Goal: Task Accomplishment & Management: Complete application form

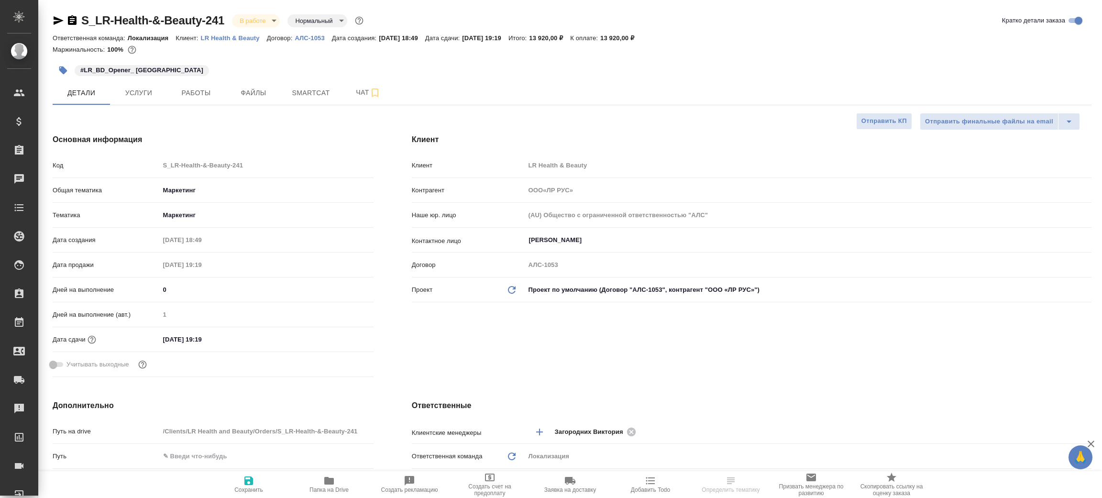
select select "RU"
type textarea "x"
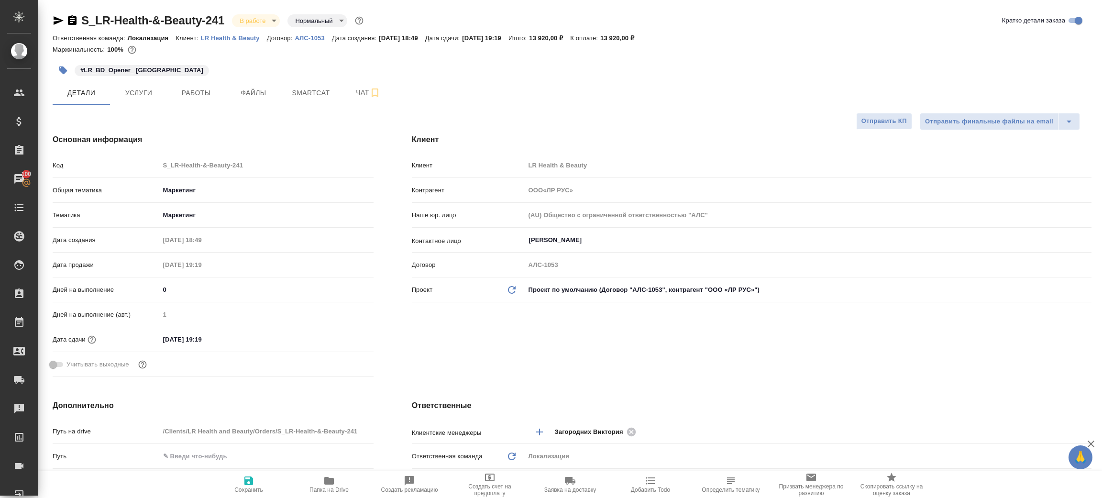
type input "ООО«ЛР РУС»"
type textarea "x"
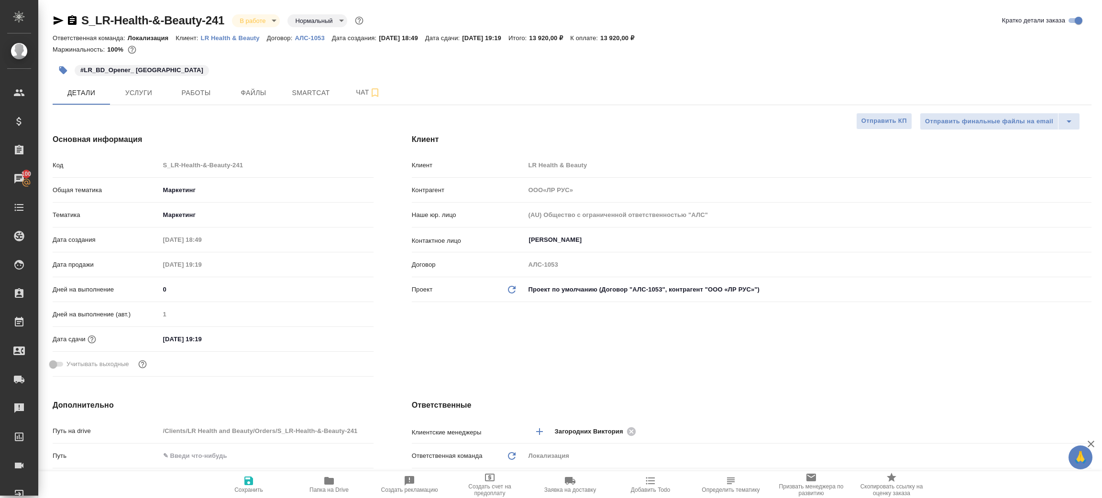
type textarea "x"
type input "ООО«ЛР РУС»"
type textarea "x"
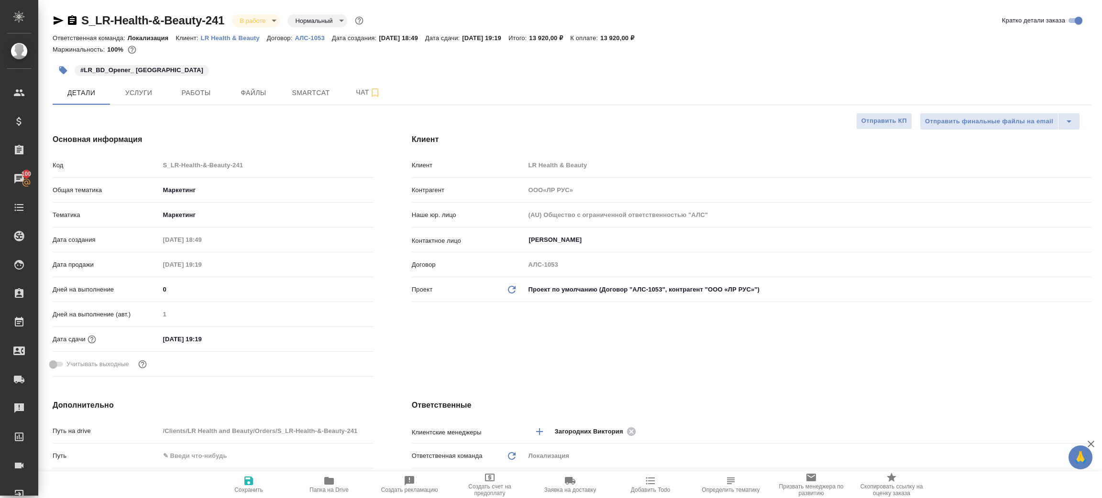
type textarea "x"
type input "ООО«ЛР РУС»"
type textarea "x"
